Goal: Task Accomplishment & Management: Complete application form

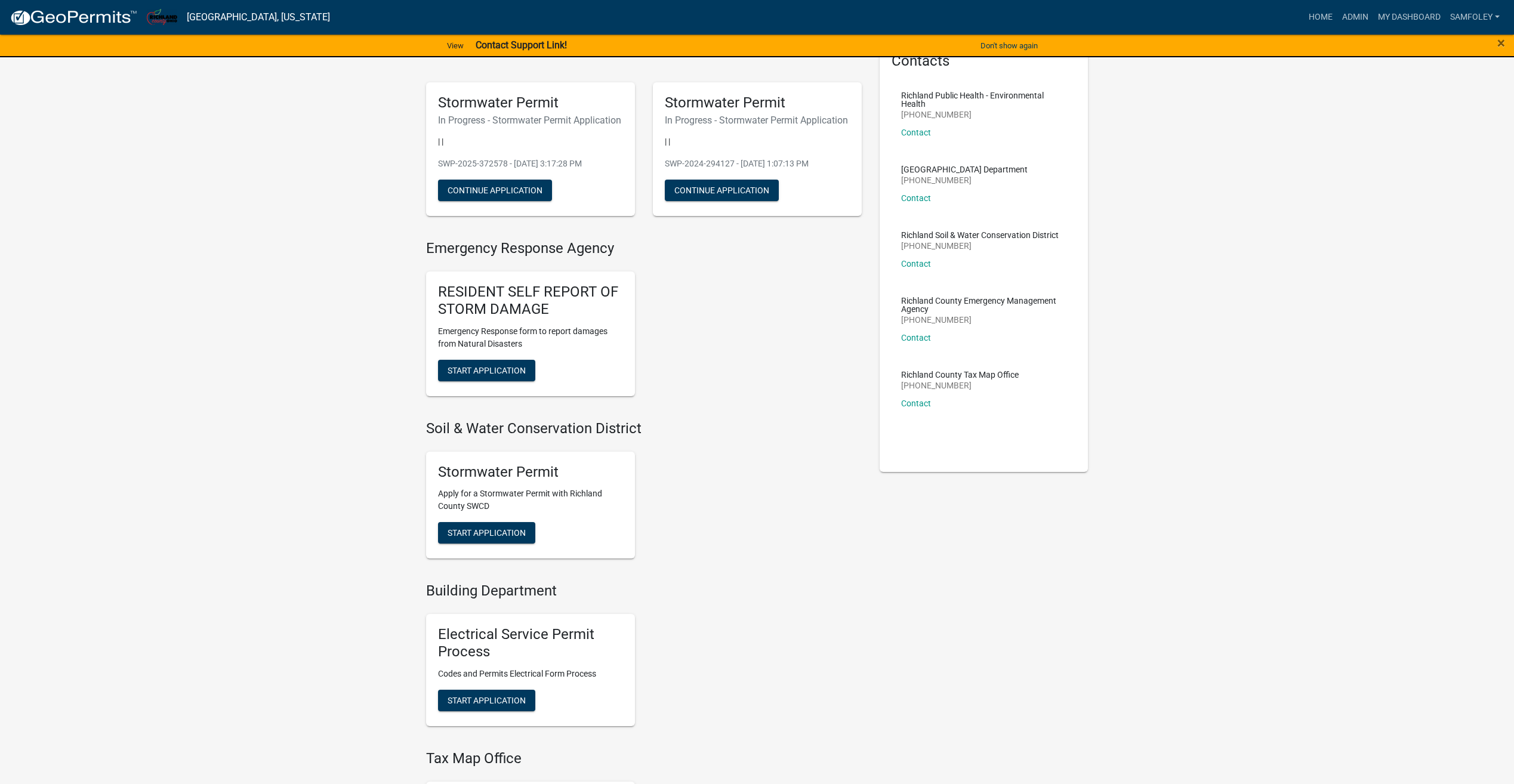
scroll to position [119, 0]
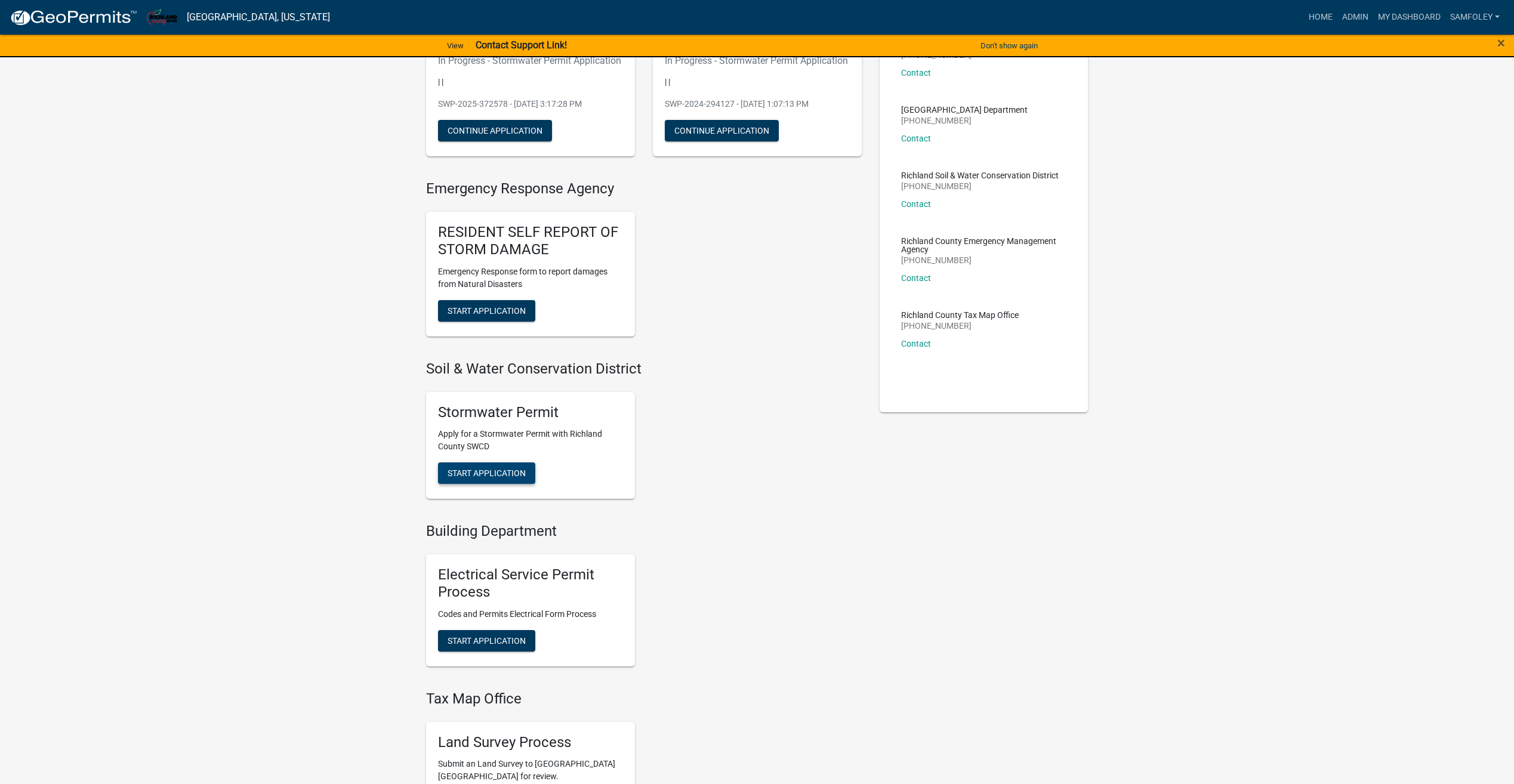
click at [477, 478] on span "Start Application" at bounding box center [487, 473] width 78 height 9
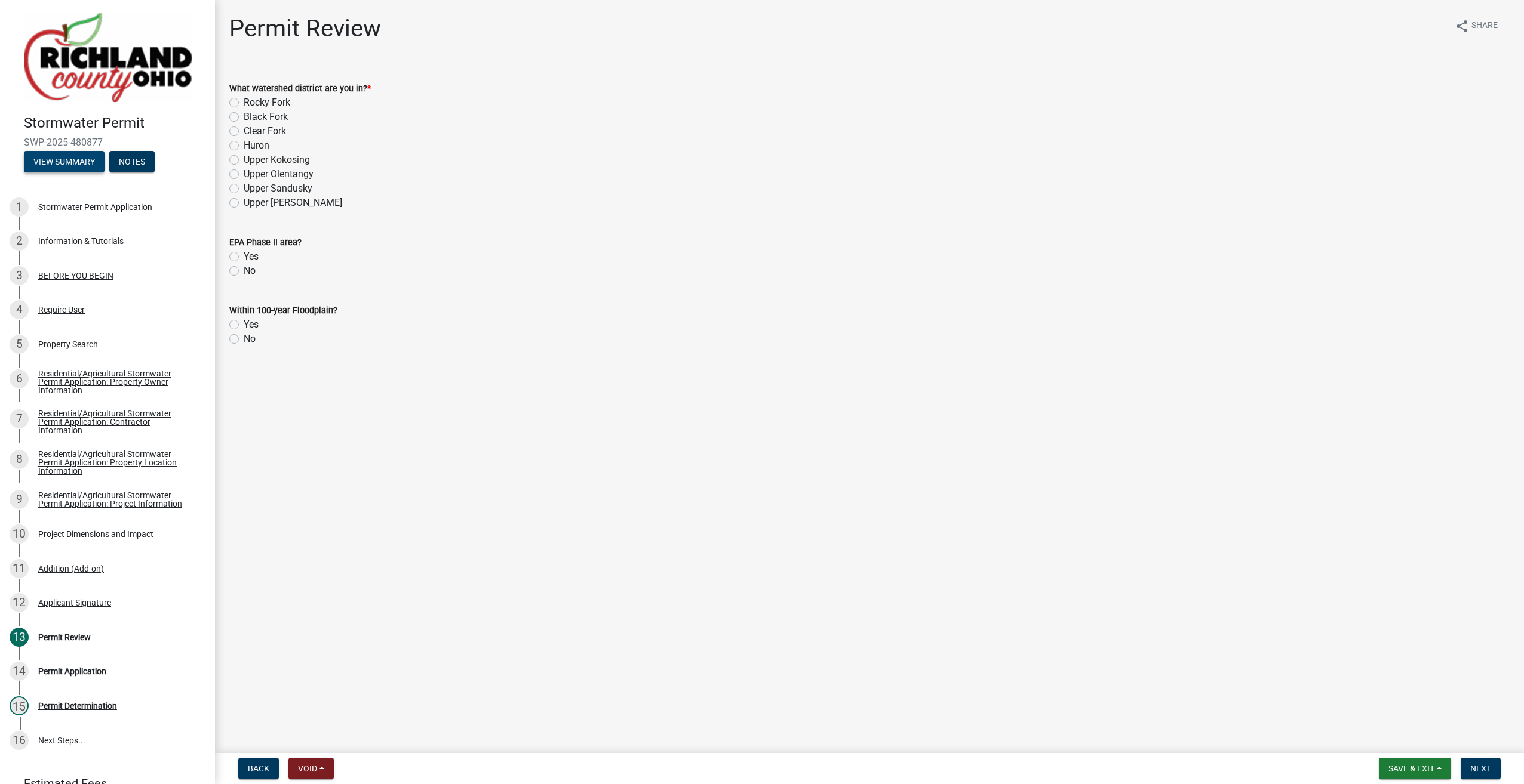
click at [48, 160] on button "View Summary" at bounding box center [64, 161] width 80 height 21
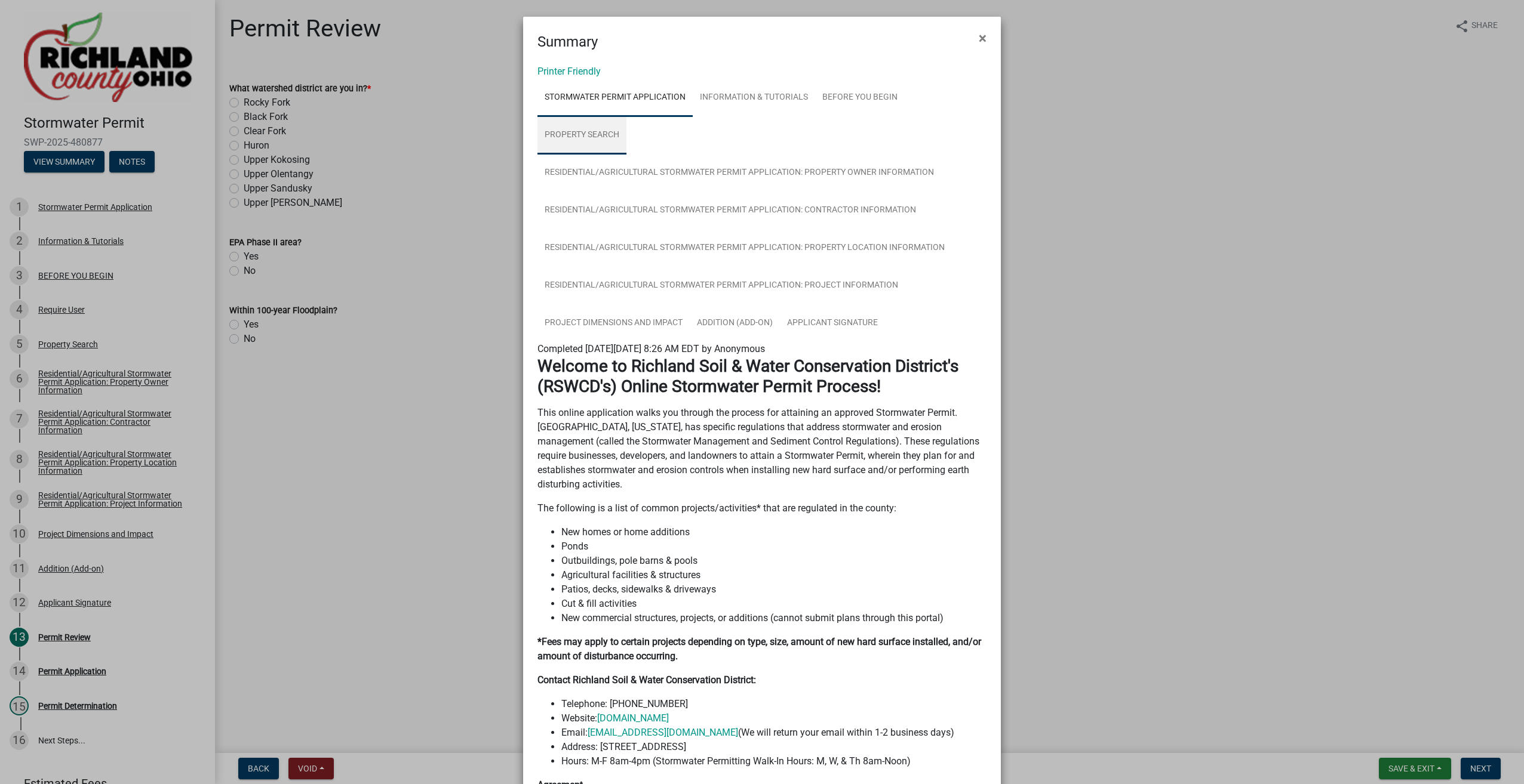
click at [595, 126] on link "Property Search" at bounding box center [582, 135] width 89 height 38
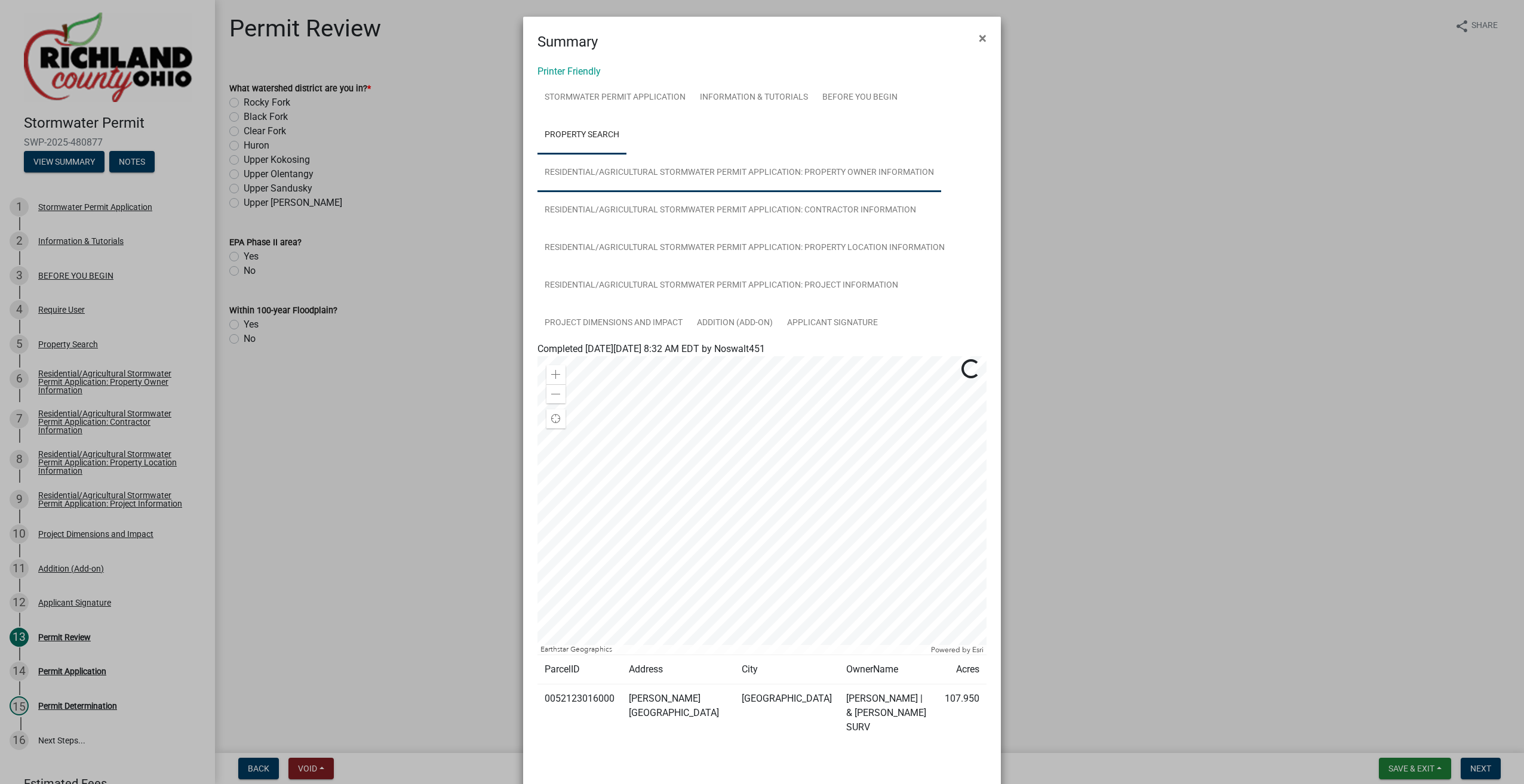
scroll to position [42, 0]
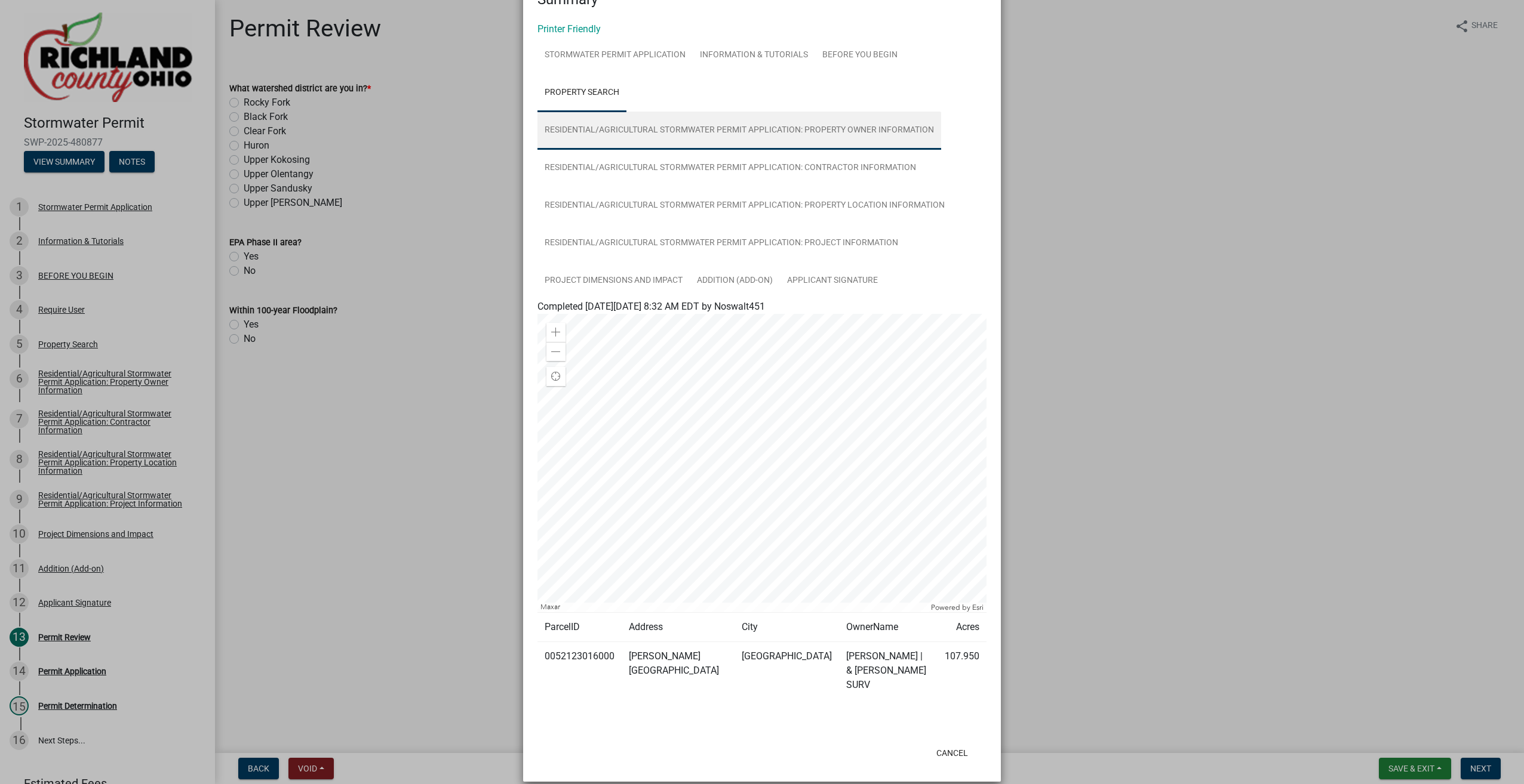
click at [663, 130] on link "Residential/Agricultural Stormwater Permit Application: Property Owner Informat…" at bounding box center [740, 131] width 403 height 38
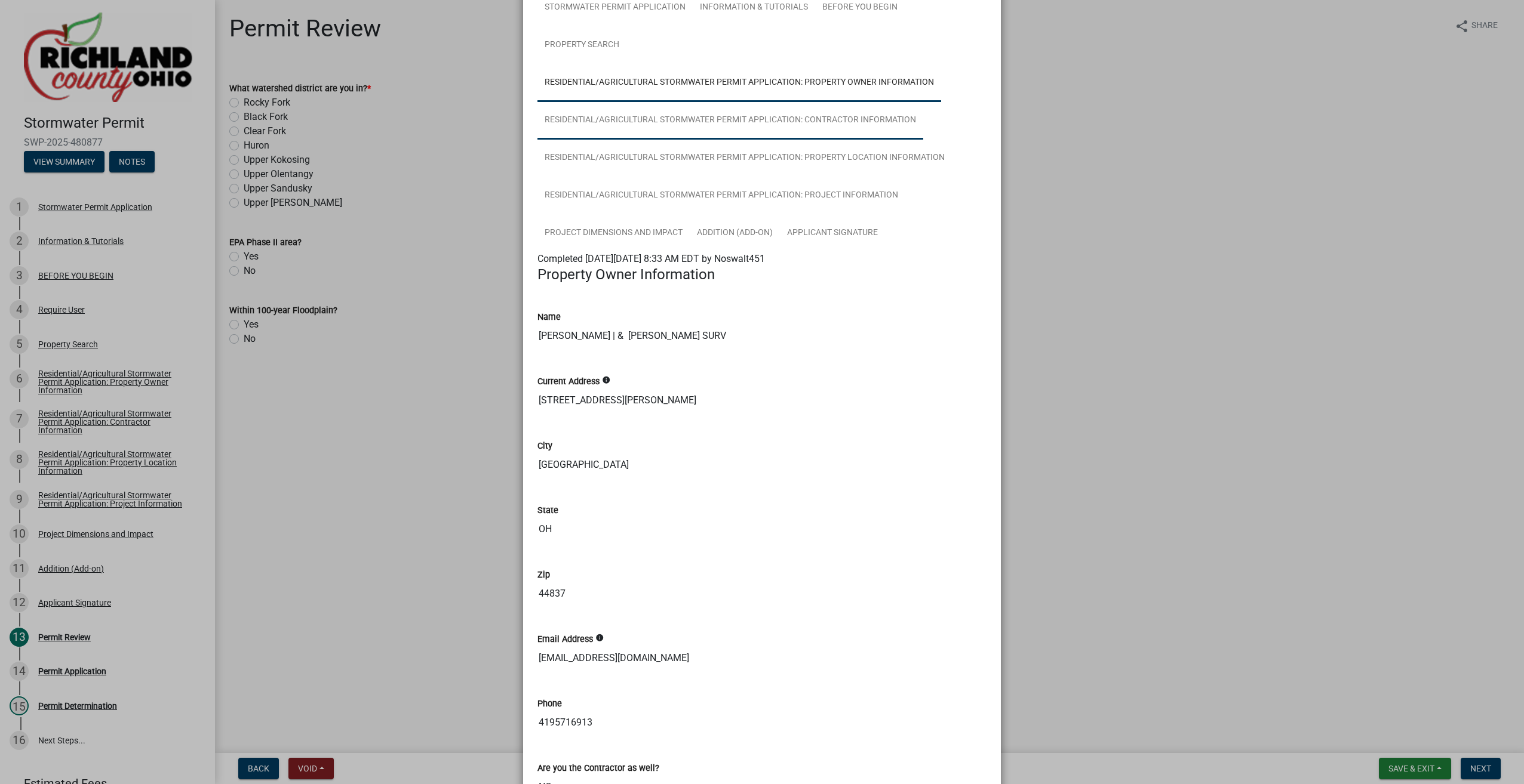
scroll to position [85, 0]
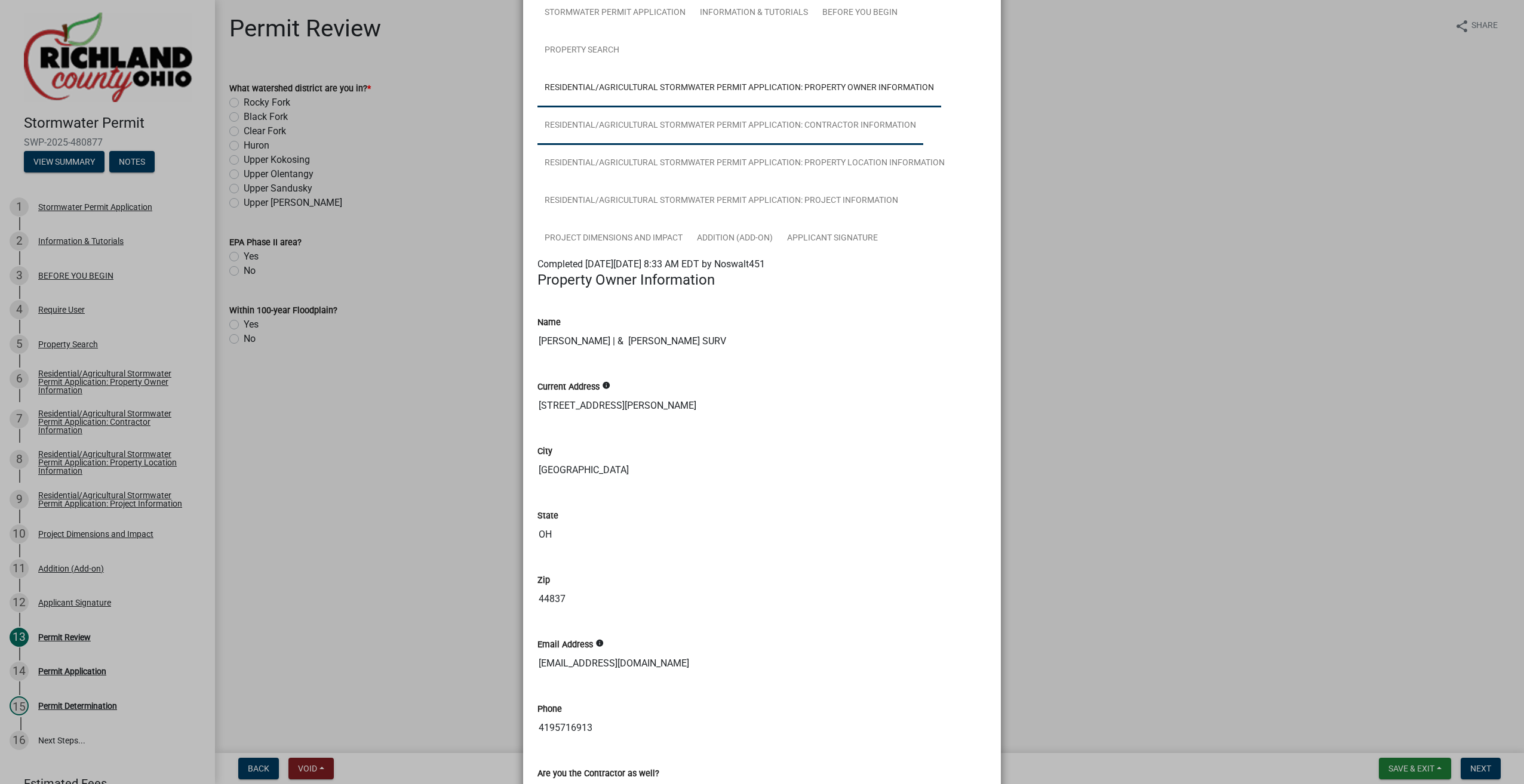
click at [622, 127] on link "Residential/Agricultural Stormwater Permit Application: Contractor Information" at bounding box center [730, 125] width 386 height 38
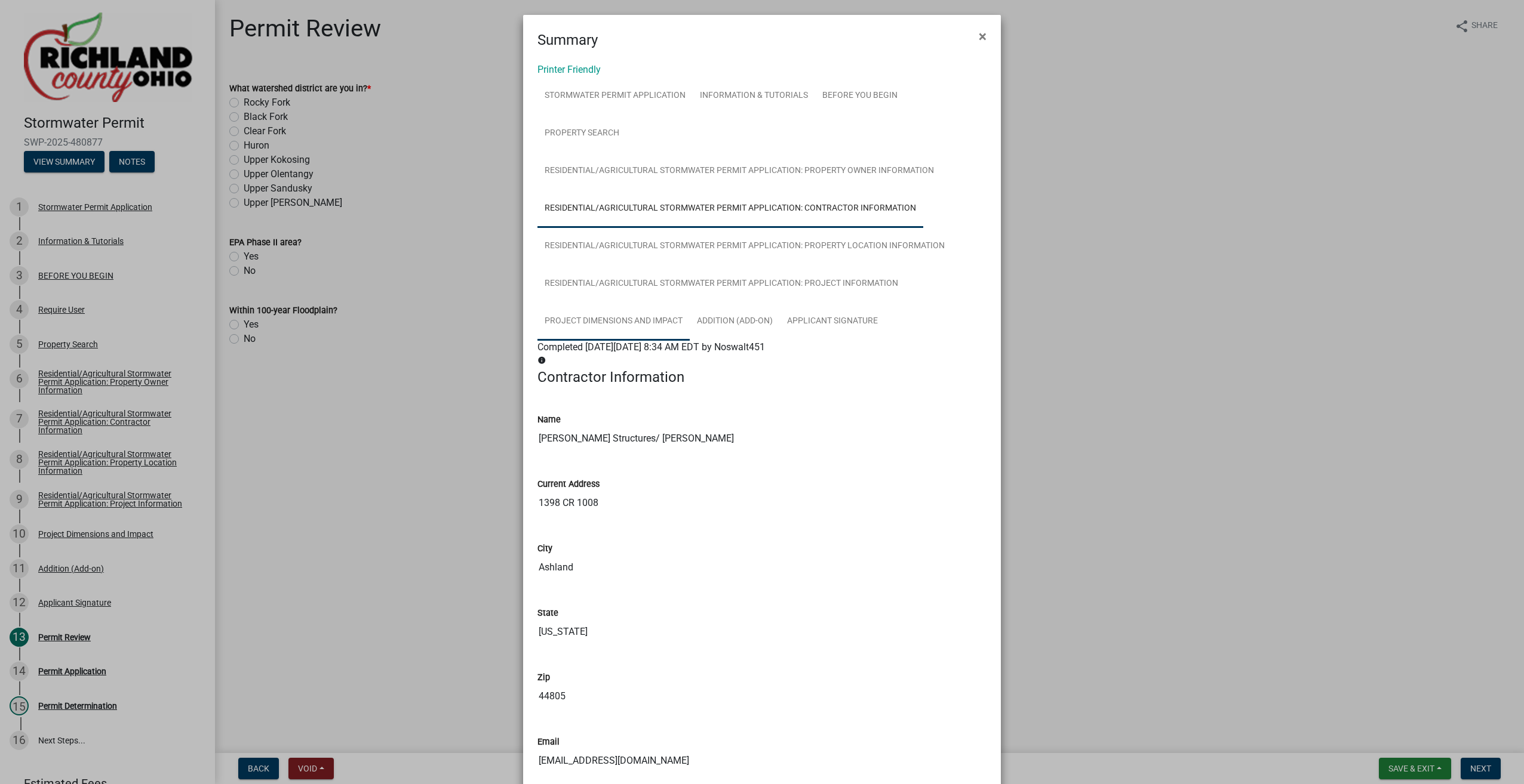
scroll to position [0, 0]
click at [614, 252] on link "Residential/Agricultural Stormwater Permit Application: Property Location Infor…" at bounding box center [745, 248] width 415 height 38
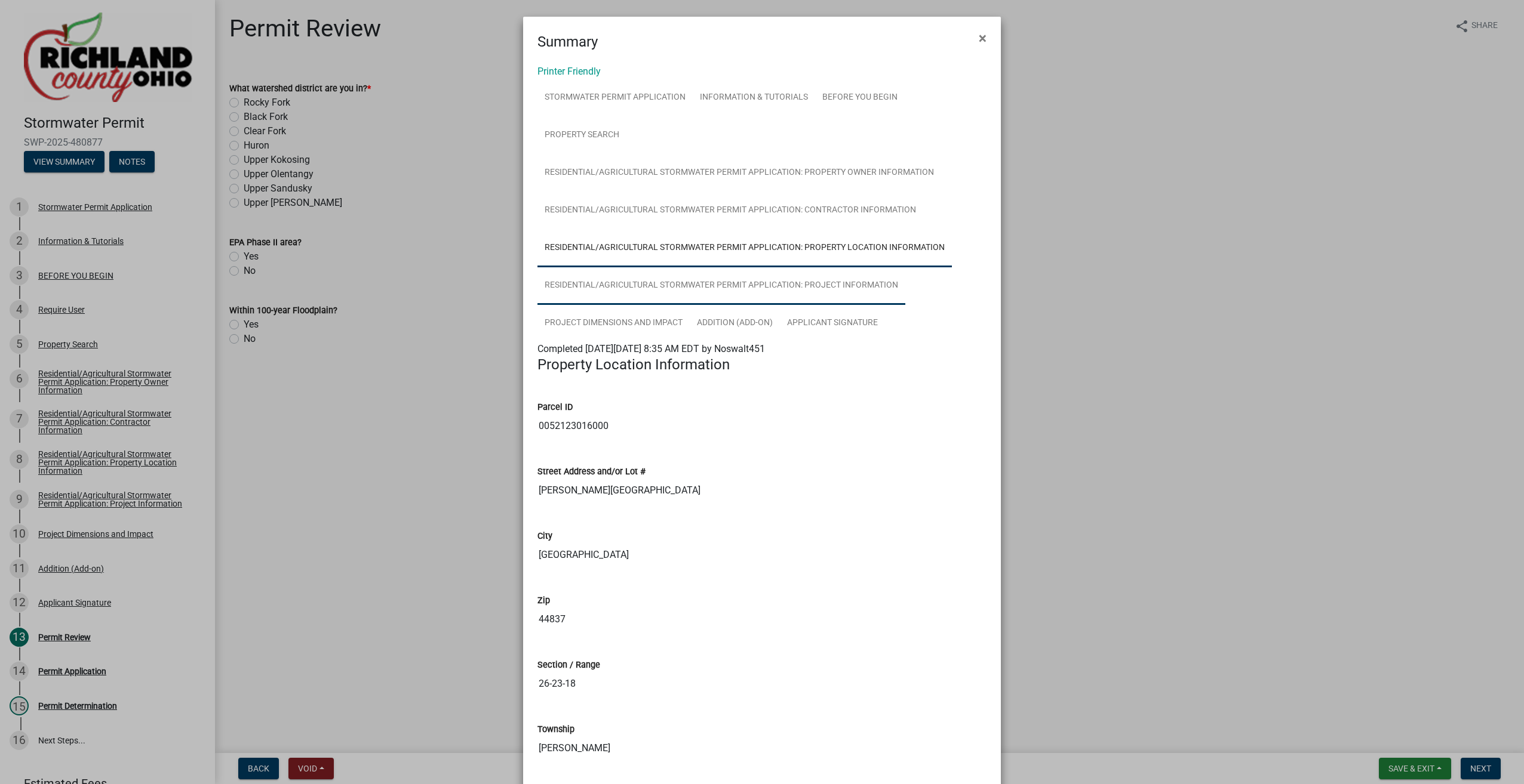
click at [577, 280] on link "Residential/Agricultural Stormwater Permit Application: Project Information" at bounding box center [722, 286] width 368 height 38
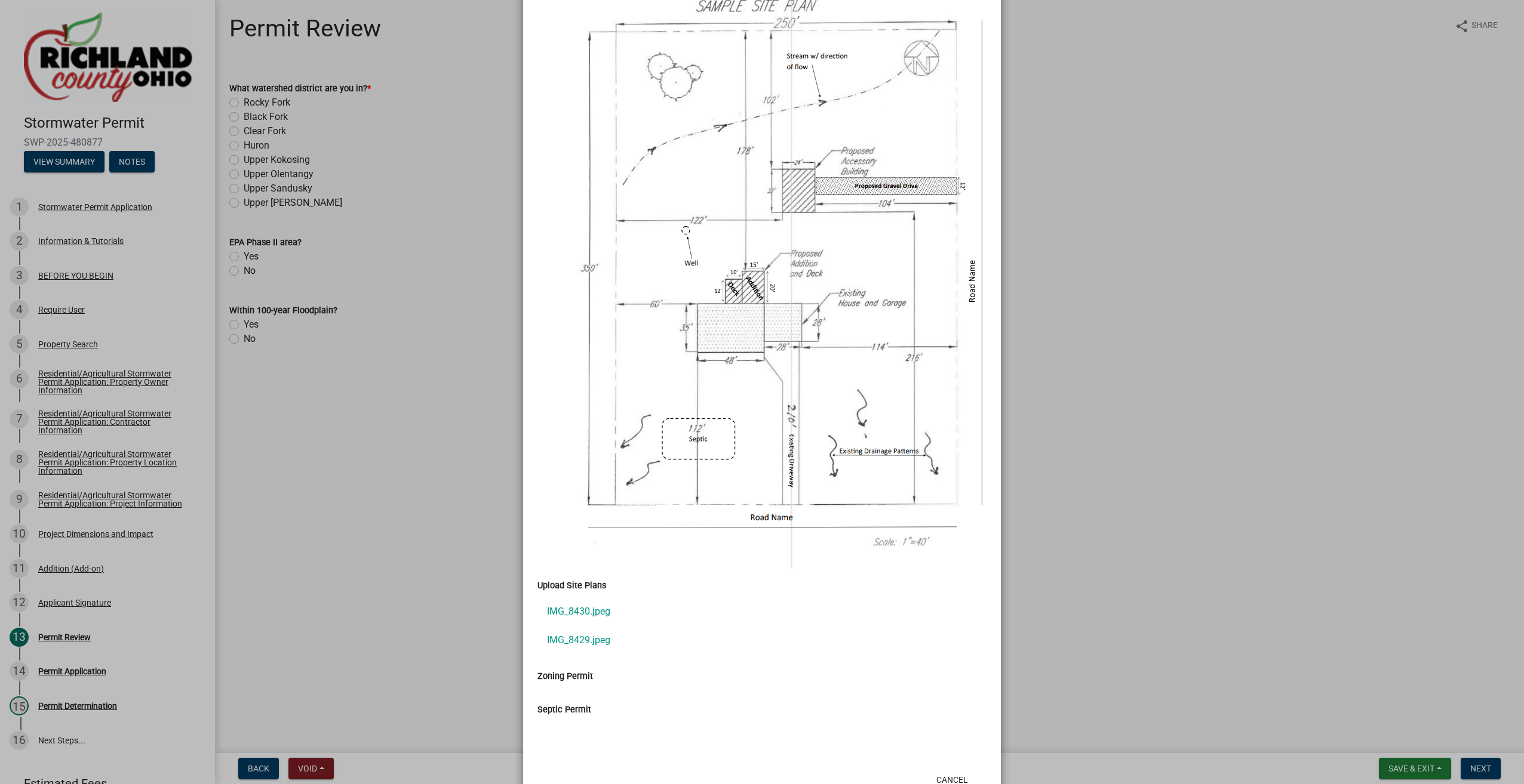
scroll to position [1184, 0]
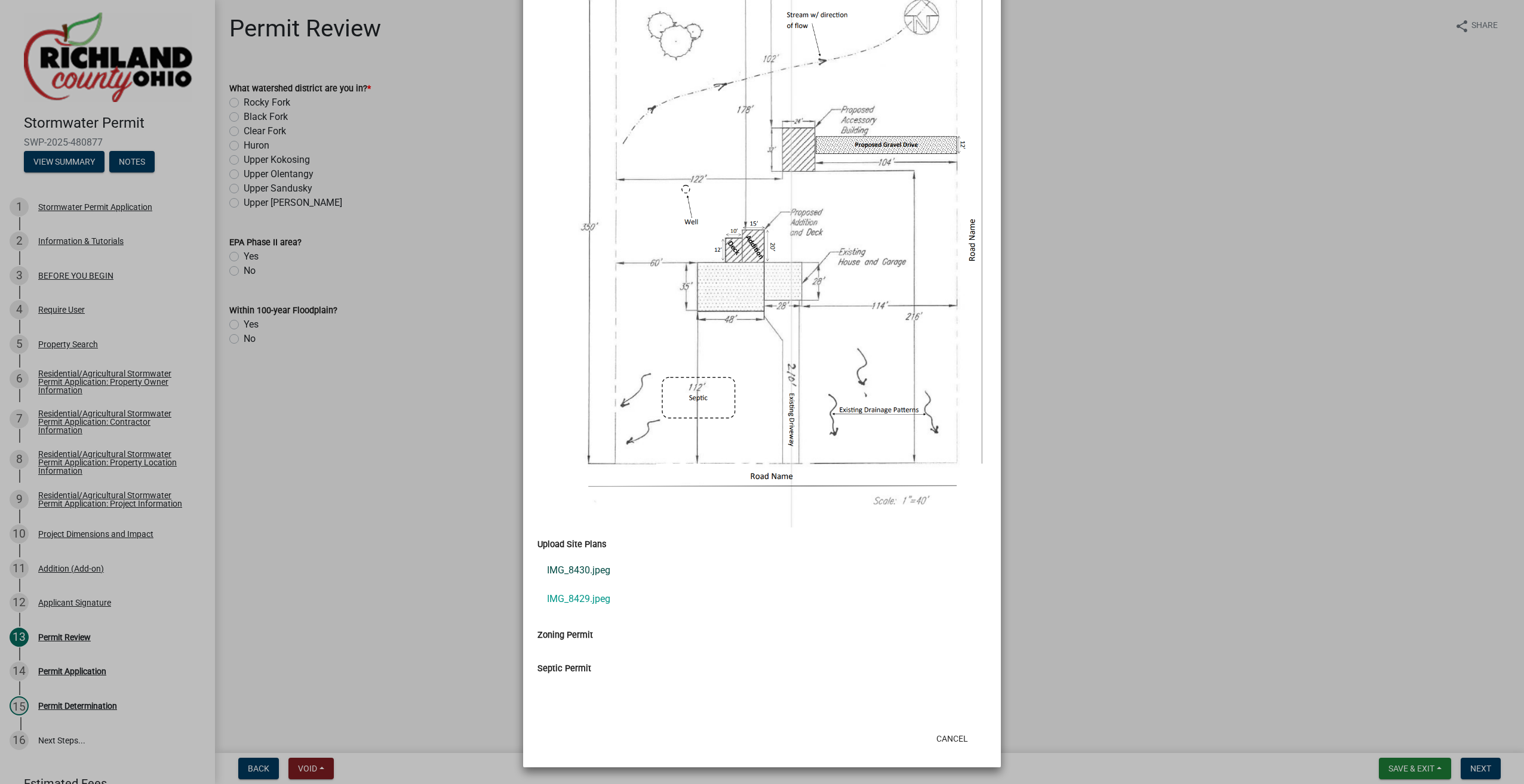
click at [555, 572] on link "IMG_8430.jpeg" at bounding box center [762, 570] width 449 height 29
click at [569, 599] on link "IMG_8429.jpeg" at bounding box center [762, 599] width 449 height 29
